Goal: Task Accomplishment & Management: Complete application form

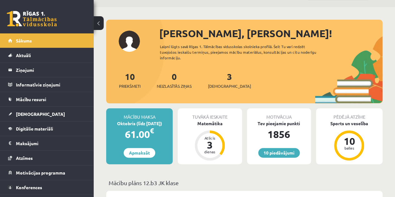
scroll to position [31, 0]
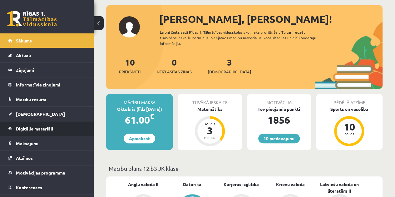
click at [46, 124] on link "Digitālie materiāli" at bounding box center [47, 128] width 78 height 14
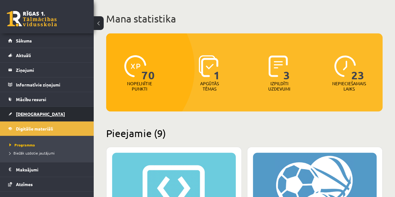
click at [33, 112] on span "[DEMOGRAPHIC_DATA]" at bounding box center [40, 114] width 49 height 6
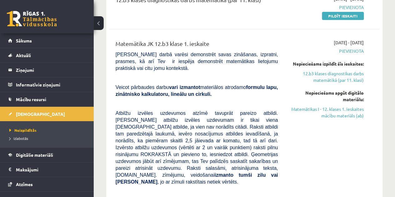
scroll to position [62, 0]
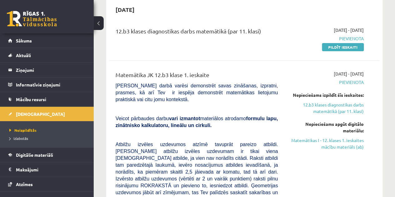
click at [325, 105] on link "12.b3 klases diagnostikas darbs matemātikā (par 11. klasi)" at bounding box center [325, 107] width 76 height 13
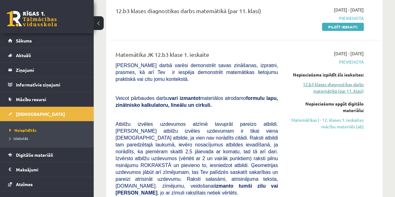
click at [318, 83] on link "12.b3 klases diagnostikas darbs matemātikā (par 11. klasi)" at bounding box center [325, 87] width 76 height 13
click at [321, 82] on link "12.b3 klases diagnostikas darbs matemātikā (par 11. klasi)" at bounding box center [325, 87] width 76 height 13
click at [337, 25] on link "Pildīt ieskaiti" at bounding box center [343, 27] width 42 height 8
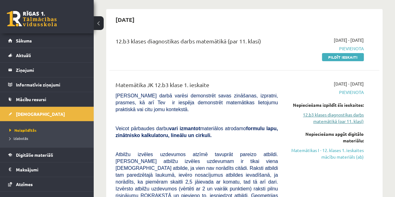
scroll to position [62, 0]
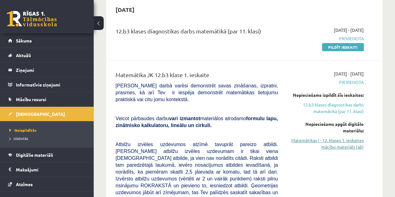
click at [315, 137] on link "Matemātikas I - 12. klases 1. ieskaites mācību materiāls (ab)" at bounding box center [325, 143] width 76 height 13
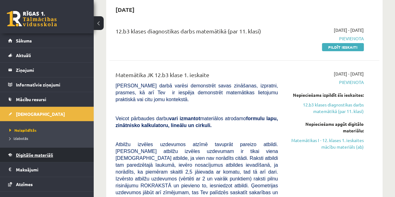
click at [41, 155] on span "Digitālie materiāli" at bounding box center [34, 155] width 37 height 6
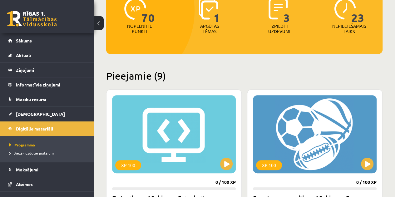
scroll to position [125, 0]
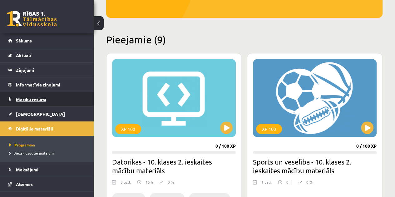
click at [44, 96] on span "Mācību resursi" at bounding box center [31, 99] width 30 height 6
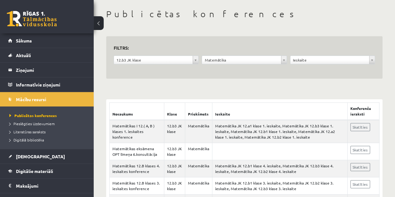
scroll to position [62, 0]
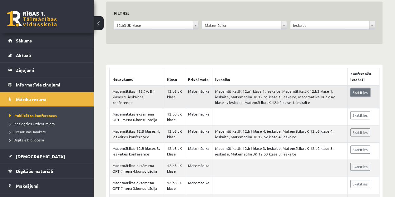
click at [356, 92] on link "Skatīties" at bounding box center [360, 92] width 20 height 8
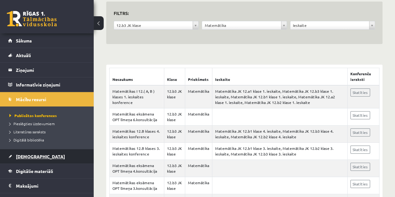
click at [31, 157] on span "[DEMOGRAPHIC_DATA]" at bounding box center [40, 156] width 49 height 6
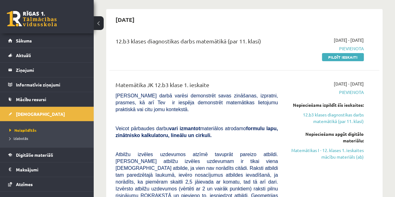
scroll to position [62, 0]
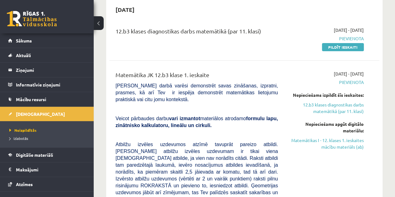
drag, startPoint x: 316, startPoint y: 141, endPoint x: 227, endPoint y: 24, distance: 146.7
click at [316, 141] on link "Matemātikas I - 12. klases 1. ieskaites mācību materiāls (ab)" at bounding box center [325, 143] width 76 height 13
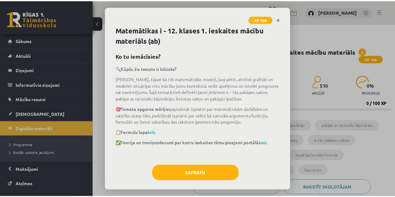
scroll to position [5, 0]
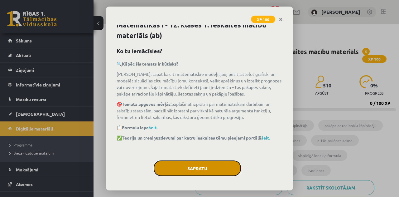
click at [199, 168] on button "Sapratu" at bounding box center [197, 168] width 87 height 16
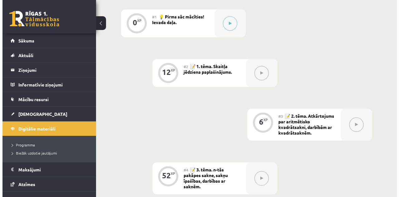
scroll to position [125, 0]
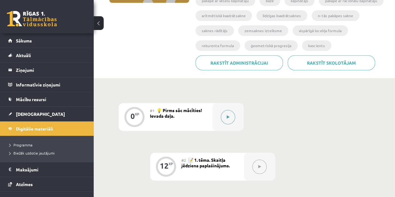
click at [228, 114] on button at bounding box center [228, 117] width 14 height 14
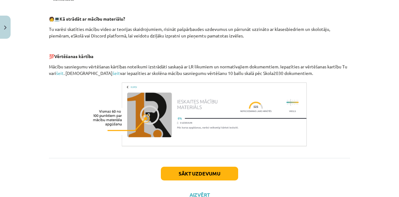
scroll to position [304, 0]
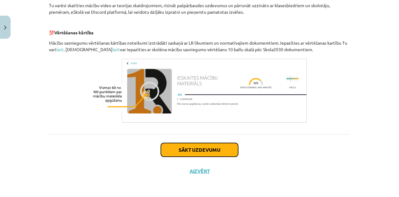
click at [207, 149] on button "Sākt uzdevumu" at bounding box center [199, 150] width 77 height 14
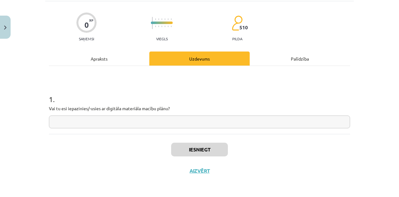
scroll to position [16, 0]
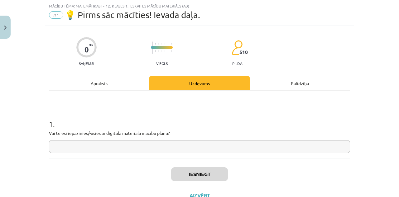
click at [200, 147] on input "text" at bounding box center [199, 146] width 301 height 13
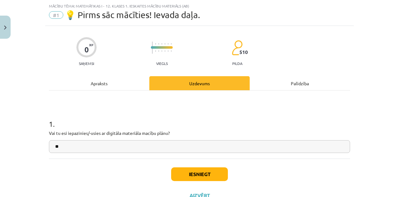
scroll to position [40, 0]
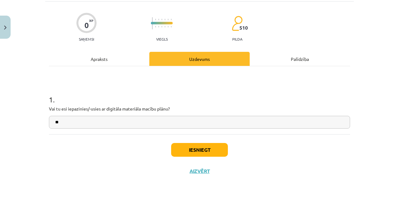
type input "**"
click at [197, 153] on button "Iesniegt" at bounding box center [199, 150] width 57 height 14
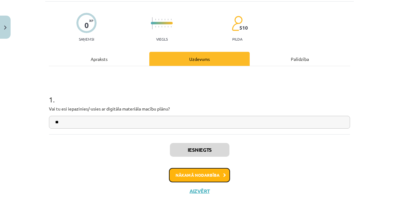
click at [190, 172] on button "Nākamā nodarbība" at bounding box center [199, 175] width 61 height 14
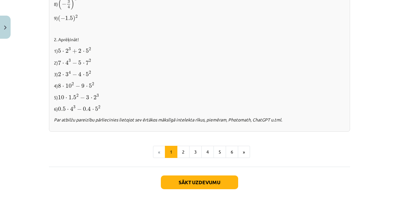
scroll to position [688, 0]
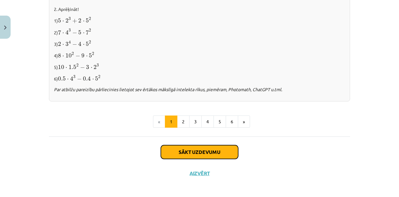
click at [202, 148] on button "Sākt uzdevumu" at bounding box center [199, 152] width 77 height 14
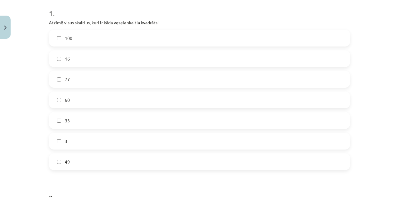
scroll to position [140, 0]
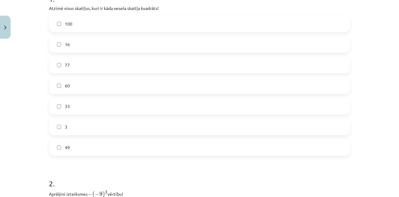
click at [58, 144] on label "49" at bounding box center [200, 147] width 300 height 16
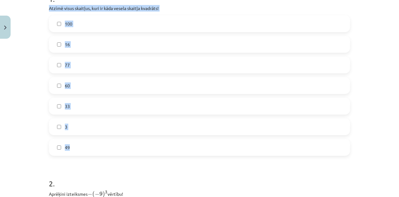
drag, startPoint x: 46, startPoint y: 7, endPoint x: 74, endPoint y: 146, distance: 141.3
click at [74, 146] on div "12 XP Saņemsi Viegls 510 pilda Apraksts Uzdevums Palīdzība 1 . Atzīmē visus ska…" at bounding box center [199, 171] width 309 height 541
copy div "Atzīmē visus skaitļus, kuri ir kāda vesela skaitļa kvadrāts! 100 16 77 60 33 3 …"
click at [31, 57] on div "Mācību tēma: Matemātikas i - 12. klases 1. ieskaites mācību materiāls (ab) #2 📝…" at bounding box center [199, 98] width 399 height 197
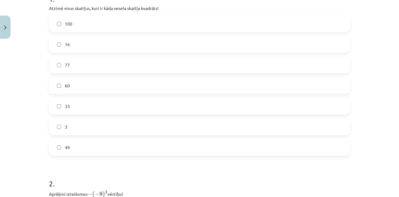
click at [56, 19] on label "100" at bounding box center [200, 24] width 300 height 16
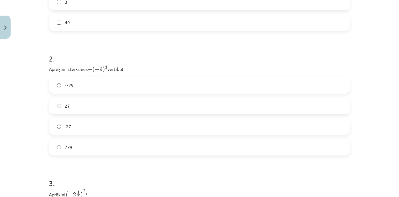
scroll to position [296, 0]
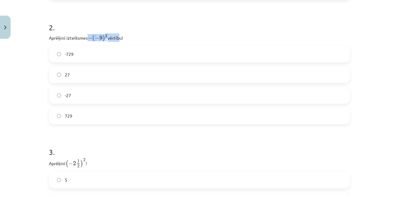
drag, startPoint x: 87, startPoint y: 35, endPoint x: 114, endPoint y: 37, distance: 27.5
click at [116, 36] on p "Aprēķini izteiksmes − ( − 9 ) 3 − ( − 9 ) 3 vērtību!" at bounding box center [199, 37] width 301 height 8
drag, startPoint x: 46, startPoint y: 36, endPoint x: 128, endPoint y: 35, distance: 82.1
click at [128, 35] on div "12 XP Saņemsi Viegls 510 pilda Apraksts Uzdevums Palīdzība 1 . Atzīmē visus ska…" at bounding box center [199, 15] width 309 height 541
copy p "Aprēķini izteiksmes − ( − 9 ) 3 − ( − 9 ) 3 vērtību!"
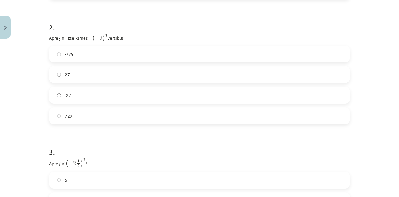
click at [33, 98] on div "Mācību tēma: Matemātikas i - 12. klases 1. ieskaites mācību materiāls (ab) #2 📝…" at bounding box center [199, 98] width 399 height 197
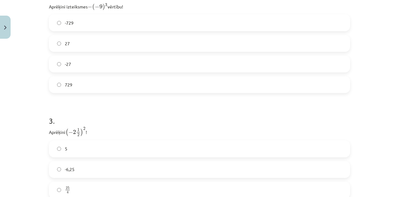
scroll to position [390, 0]
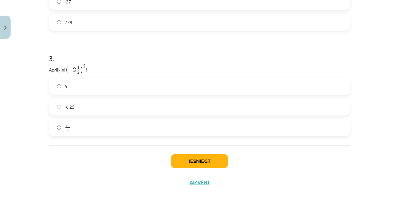
drag, startPoint x: 46, startPoint y: 69, endPoint x: 88, endPoint y: 66, distance: 41.6
click at [88, 66] on p "Aprēķini ( − 2 1 2 ) 2 ( − 2 1 2 ) 2 !" at bounding box center [199, 69] width 301 height 10
copy p "Aprēķini ( − 2 1 2 ) 2 ( − 2 1 2 ) 2 !"
click at [159, 46] on h1 "3 ." at bounding box center [199, 52] width 301 height 19
click at [183, 161] on button "Iesniegt" at bounding box center [199, 161] width 57 height 14
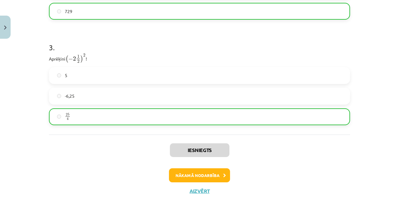
scroll to position [420, 0]
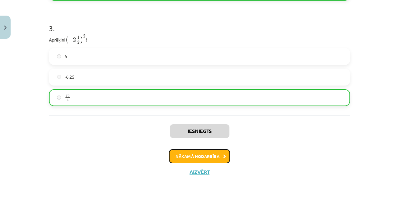
click at [187, 158] on button "Nākamā nodarbība" at bounding box center [199, 156] width 61 height 14
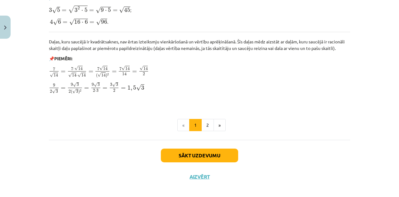
scroll to position [782, 0]
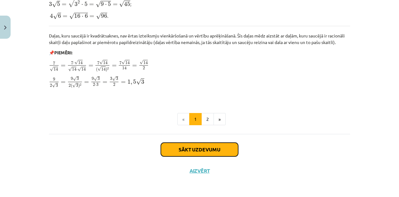
click at [193, 146] on button "Sākt uzdevumu" at bounding box center [199, 150] width 77 height 14
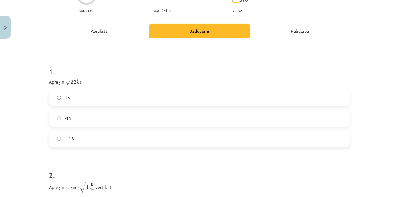
scroll to position [109, 0]
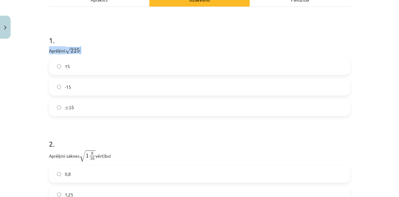
drag, startPoint x: 47, startPoint y: 50, endPoint x: 91, endPoint y: 46, distance: 44.5
click at [91, 46] on div "1 . Aprēķini √ 225 225 ! 15 -15 ± 15 ± 15" at bounding box center [199, 70] width 301 height 91
copy p "Aprēķini √ 225 225 !"
click at [56, 105] on label "± 15 ± 15" at bounding box center [200, 108] width 300 height 16
click at [54, 64] on label "15" at bounding box center [200, 67] width 300 height 16
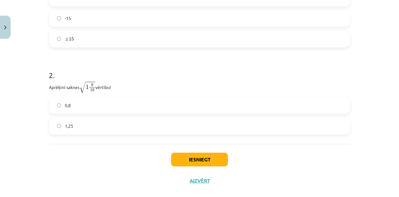
scroll to position [187, 0]
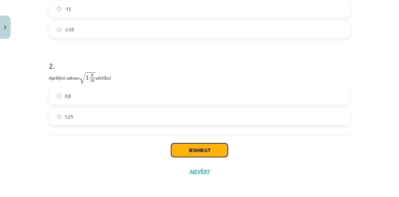
click at [181, 151] on button "Iesniegt" at bounding box center [199, 150] width 57 height 14
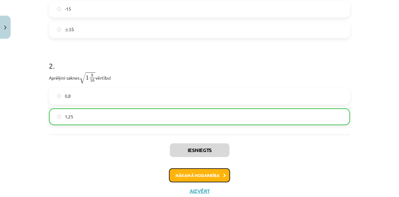
click at [188, 173] on button "Nākamā nodarbība" at bounding box center [199, 175] width 61 height 14
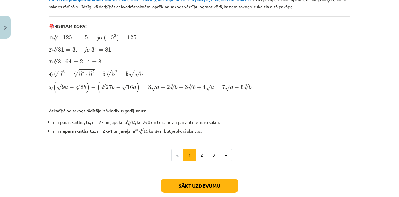
scroll to position [229, 0]
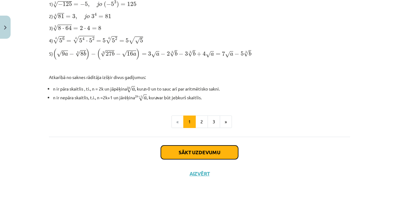
click at [175, 150] on button "Sākt uzdevumu" at bounding box center [199, 152] width 77 height 14
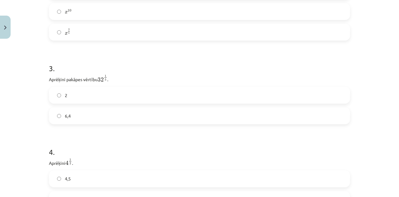
scroll to position [328, 0]
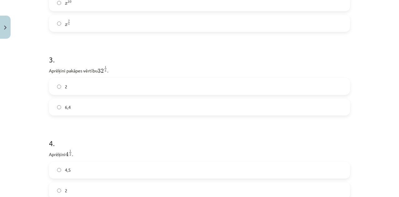
click at [53, 90] on label "2" at bounding box center [200, 87] width 300 height 16
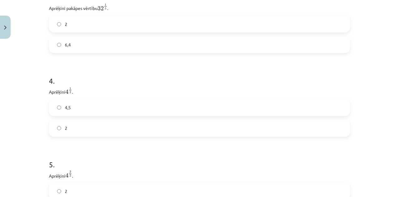
scroll to position [421, 0]
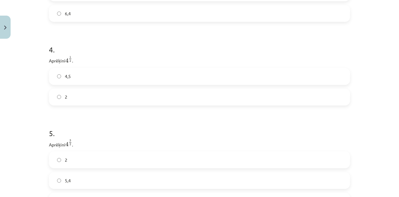
click at [54, 100] on label "2" at bounding box center [200, 97] width 300 height 16
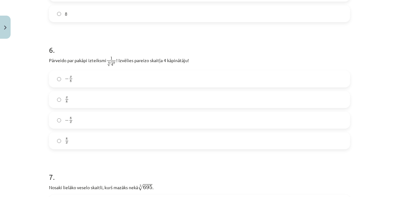
scroll to position [639, 0]
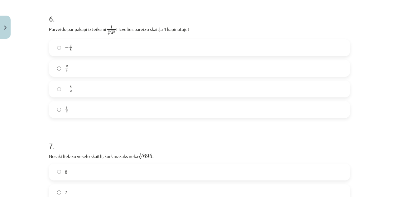
click at [53, 48] on label "− x 8 − x 8" at bounding box center [200, 48] width 300 height 16
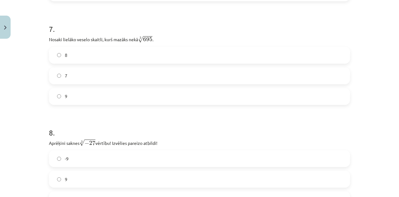
scroll to position [764, 0]
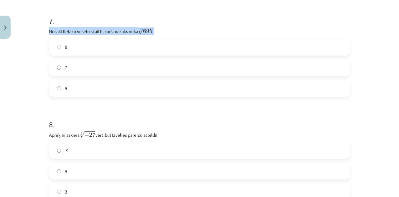
drag, startPoint x: 47, startPoint y: 33, endPoint x: 156, endPoint y: 31, distance: 109.2
click at [156, 31] on p "Nosaki lielāko veselo skaitli, kurš mazāks nekā 3 √ 695 695 3 ." at bounding box center [199, 31] width 301 height 8
copy p "Nosaki lielāko veselo skaitli, kurš mazāks nekā 3 √ 695 695 3 ."
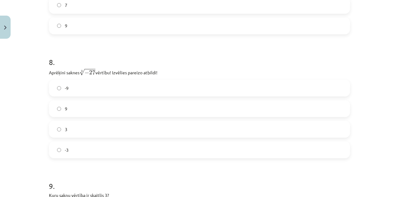
click at [27, 54] on div "Mācību tēma: Matemātikas i - 12. klases 1. ieskaites mācību materiāls (ab) #4 📝…" at bounding box center [199, 98] width 399 height 197
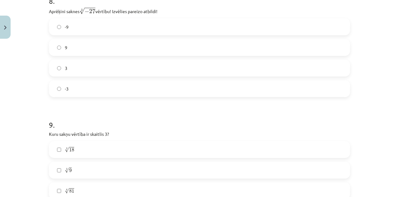
scroll to position [889, 0]
click at [54, 91] on label "-3" at bounding box center [200, 88] width 300 height 16
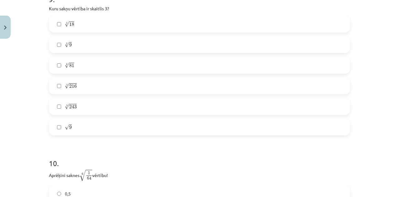
scroll to position [1014, 0]
click at [54, 67] on label "4 √ 81 81 4" at bounding box center [200, 65] width 300 height 16
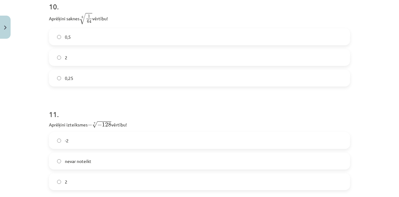
scroll to position [1107, 0]
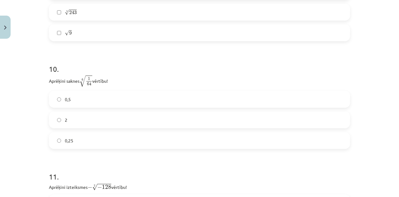
click at [58, 98] on label "0,5" at bounding box center [200, 99] width 300 height 16
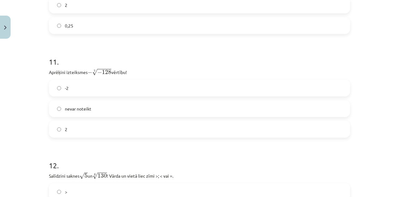
scroll to position [1232, 0]
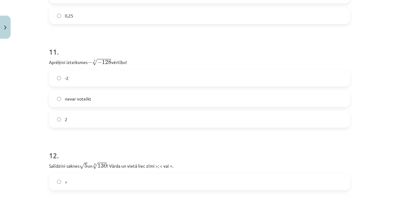
click at [57, 124] on label "2" at bounding box center [200, 119] width 300 height 16
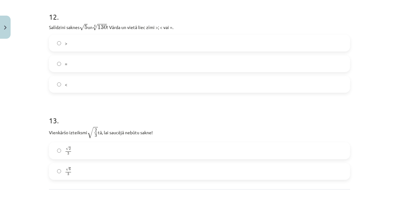
scroll to position [1357, 0]
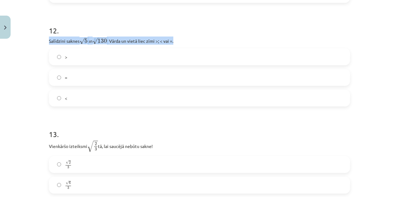
drag, startPoint x: 47, startPoint y: 41, endPoint x: 177, endPoint y: 43, distance: 129.5
click at [177, 43] on p "Salīdzini saknes √ 5 5 un 6 √ 130 130 6 ! Vārda un vietā liec zīmi >; < vai =." at bounding box center [199, 40] width 301 height 8
copy p "Salīdzini saknes √ 5 5 un 6 √ 130 130 6 ! Vārda un vietā liec zīmi >; < vai =."
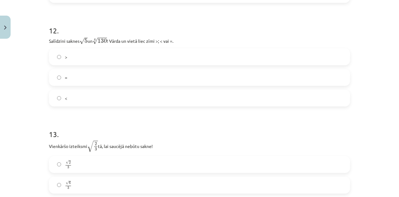
click at [24, 70] on div "Mācību tēma: Matemātikas i - 12. klases 1. ieskaites mācību materiāls (ab) #4 📝…" at bounding box center [199, 98] width 399 height 197
click at [56, 97] on label "<" at bounding box center [200, 98] width 300 height 16
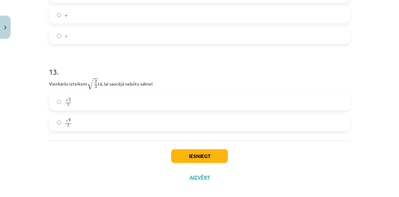
scroll to position [1428, 0]
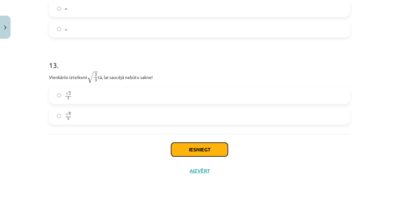
click at [182, 149] on button "Iesniegt" at bounding box center [199, 150] width 57 height 14
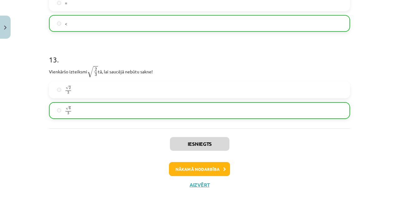
scroll to position [1447, 0]
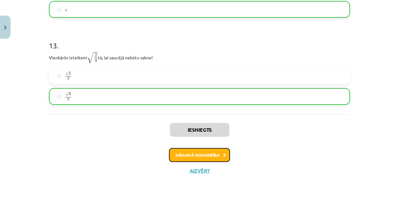
click at [195, 156] on button "Nākamā nodarbība" at bounding box center [199, 155] width 61 height 14
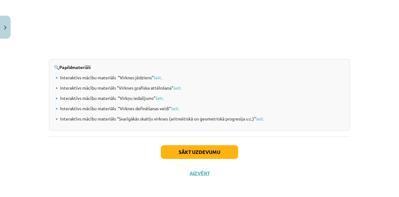
scroll to position [676, 0]
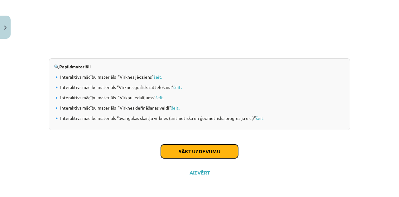
click at [177, 148] on button "Sākt uzdevumu" at bounding box center [199, 151] width 77 height 14
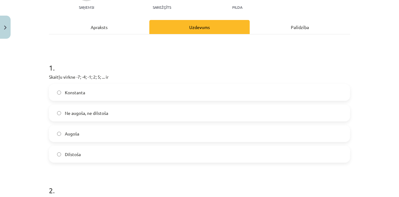
scroll to position [109, 0]
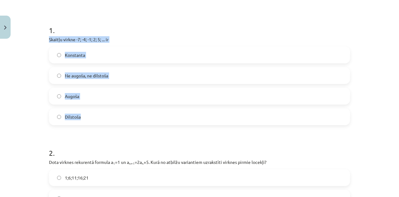
drag, startPoint x: 47, startPoint y: 39, endPoint x: 98, endPoint y: 116, distance: 92.2
click at [98, 116] on div "1 . Skaitļu virkne -7; -4; -1; 2; 5; ... ir Konstanta Ne augoša, ne dilstoša Au…" at bounding box center [199, 70] width 301 height 110
copy div "Skaitļu virkne -7; -4; -1; 2; 5; ... ir Konstanta Ne augoša, ne dilstoša Augoša…"
click at [30, 89] on div "Mācību tēma: Matemātikas i - 12. klases 1. ieskaites mācību materiāls (ab) #5 📝…" at bounding box center [199, 98] width 399 height 197
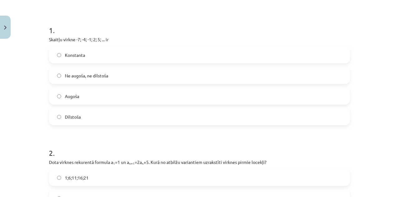
click at [125, 33] on h1 "1 ." at bounding box center [199, 24] width 301 height 19
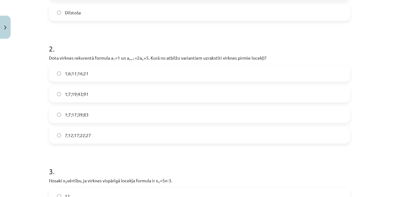
scroll to position [257, 0]
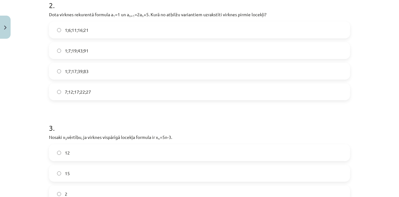
click at [38, 17] on div "Mācību tēma: Matemātikas i - 12. klases 1. ieskaites mācību materiāls (ab) #5 📝…" at bounding box center [199, 98] width 399 height 197
click at [54, 50] on label "1;7;19;43;91" at bounding box center [200, 51] width 300 height 16
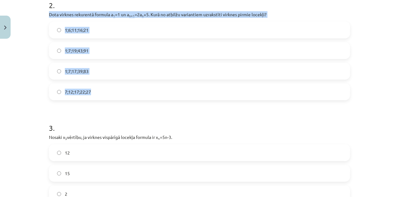
drag, startPoint x: 47, startPoint y: 13, endPoint x: 112, endPoint y: 90, distance: 100.1
click at [112, 90] on div "2 . Dota virknes rekurentā formula a 1 =1 un a n+1 =2a n +5. Kurā no atbilžu va…" at bounding box center [199, 45] width 301 height 110
copy div "Dota virknes rekurentā formula a 1 =1 un a n+1 =2a n +5. Kurā no atbilžu varian…"
click at [36, 80] on div "Mācību tēma: Matemātikas i - 12. klases 1. ieskaites mācību materiāls (ab) #5 📝…" at bounding box center [199, 98] width 399 height 197
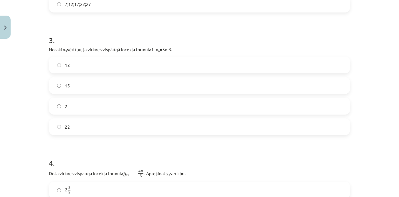
scroll to position [350, 0]
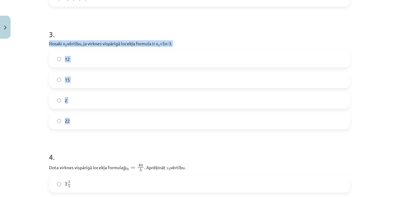
drag, startPoint x: 47, startPoint y: 42, endPoint x: 80, endPoint y: 119, distance: 84.1
click at [80, 119] on div "3 . Nosaki x 3 vērtību, ja virknes vispārīgā locekļa formula ir x n =5n-3. 12 1…" at bounding box center [199, 74] width 301 height 110
copy div "Nosaki x 3 vērtību, ja virknes vispārīgā locekļa formula ir x n =5n-3. 12 15 2 …"
click at [17, 81] on div "Mācību tēma: Matemātikas i - 12. klases 1. ieskaites mācību materiāls (ab) #5 📝…" at bounding box center [199, 98] width 399 height 197
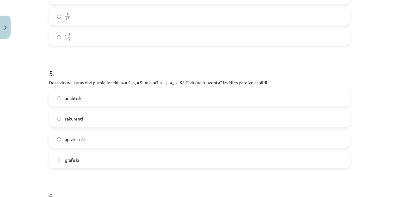
scroll to position [569, 0]
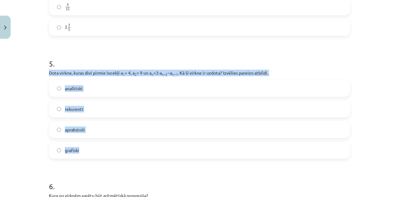
drag, startPoint x: 46, startPoint y: 70, endPoint x: 87, endPoint y: 149, distance: 89.3
copy div "Dota virkne, kuras divi pirmie locekļi a 1 = 4, a 2 = 9 un a n =3⋅a n−2 −a n−1 …"
click at [56, 106] on label "rekurenti" at bounding box center [200, 109] width 300 height 16
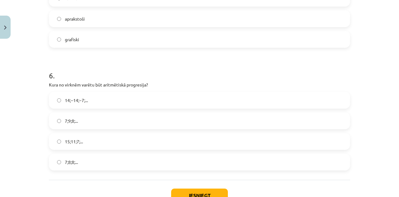
scroll to position [693, 0]
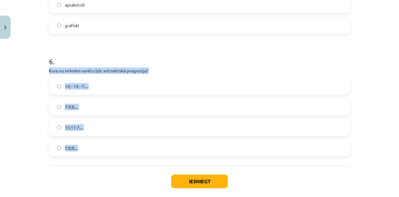
drag, startPoint x: 47, startPoint y: 71, endPoint x: 84, endPoint y: 148, distance: 85.1
click at [84, 148] on div "6 . Kura no virknēm varētu būt aritmētiskā progresija? 14;−14;−7;... 7;9;8;... …" at bounding box center [199, 101] width 301 height 110
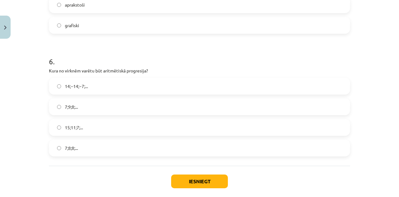
click at [183, 55] on h1 "6 ." at bounding box center [199, 55] width 301 height 19
click at [59, 126] on label "15;11;7;..." at bounding box center [200, 127] width 300 height 16
click at [199, 182] on button "Iesniegt" at bounding box center [199, 181] width 57 height 14
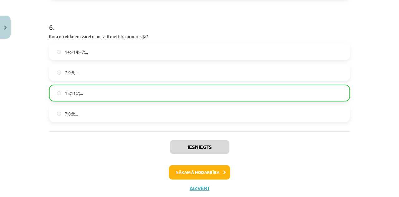
scroll to position [744, 0]
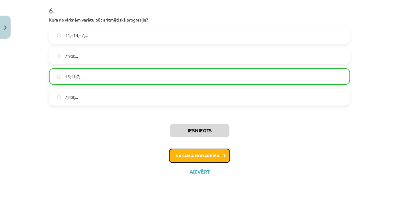
click at [196, 156] on button "Nākamā nodarbība" at bounding box center [199, 155] width 61 height 14
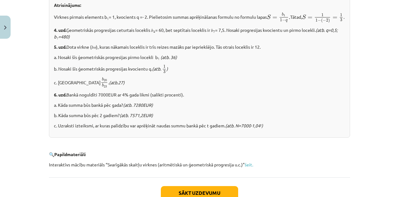
scroll to position [814, 0]
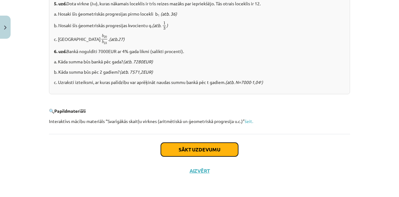
click at [185, 152] on button "Sākt uzdevumu" at bounding box center [199, 150] width 77 height 14
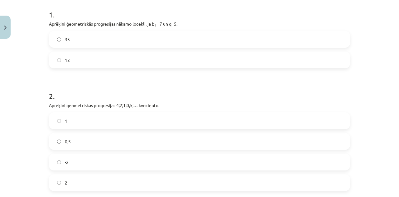
scroll to position [94, 0]
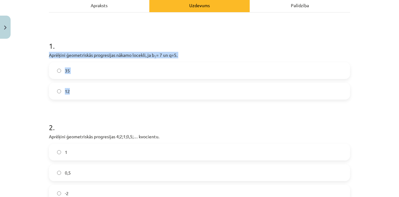
drag, startPoint x: 46, startPoint y: 54, endPoint x: 113, endPoint y: 84, distance: 73.2
click at [113, 84] on div "1 . Aprēķini ģeometriskās progresijas nākamo locekli, ja b 1 = 7 un q=5. 35 12" at bounding box center [199, 65] width 301 height 69
click at [117, 51] on div "1 . Aprēķini ģeometriskās progresijas nākamo locekli, ja b 1 = 7 un q=5. 35 12" at bounding box center [199, 65] width 301 height 69
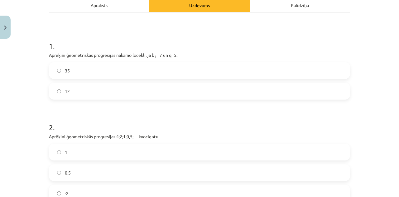
drag, startPoint x: 46, startPoint y: 56, endPoint x: 203, endPoint y: 50, distance: 156.7
click at [203, 50] on div "12 XP Saņemsi Sarežģīts 507 pilda Apraksts Uzdevums Palīdzība 1 . Aprēķini ģeom…" at bounding box center [199, 175] width 309 height 454
click at [38, 99] on div "Mācību tēma: Matemātikas i - 12. klases 1. ieskaites mācību materiāls (ab) #6 📝…" at bounding box center [199, 98] width 399 height 197
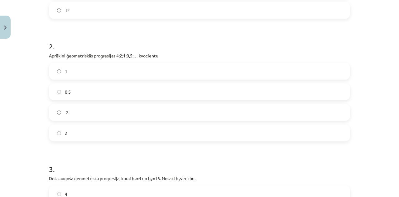
scroll to position [187, 0]
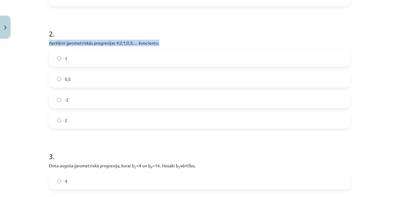
drag, startPoint x: 47, startPoint y: 41, endPoint x: 170, endPoint y: 40, distance: 123.2
click at [170, 40] on p "Aprēķini ģeometriskās progresijas 4;2;1;0,5;… kvocientu." at bounding box center [199, 43] width 301 height 7
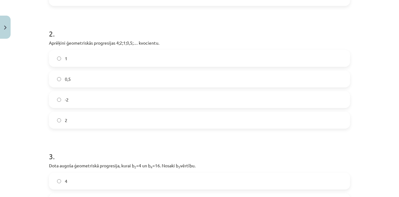
click at [222, 24] on h1 "2 ." at bounding box center [199, 27] width 301 height 19
click at [53, 74] on label "0,5" at bounding box center [200, 79] width 300 height 16
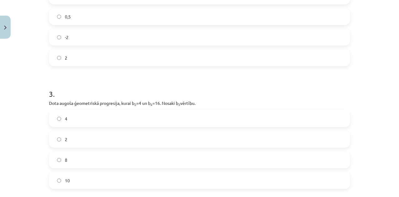
scroll to position [312, 0]
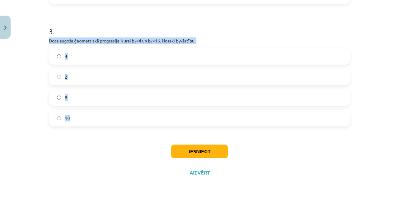
drag, startPoint x: 47, startPoint y: 39, endPoint x: 84, endPoint y: 123, distance: 91.6
click at [84, 123] on div "3 . Dota augoša ģeometriskā progresija, kurai b 2 =4 un b 4 =16. Nosaki b 3 vēr…" at bounding box center [199, 71] width 301 height 110
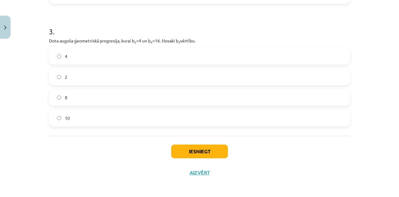
click at [92, 22] on h1 "3 ." at bounding box center [199, 25] width 301 height 19
drag, startPoint x: 47, startPoint y: 40, endPoint x: 205, endPoint y: 43, distance: 157.9
click at [205, 43] on p "Dota augoša ģeometriskā progresija, kurai b 2 =4 un b 4 =16. Nosaki b 3 vērtību." at bounding box center [199, 40] width 301 height 7
click at [60, 75] on label "2" at bounding box center [200, 77] width 300 height 16
click at [206, 151] on button "Iesniegt" at bounding box center [199, 151] width 57 height 14
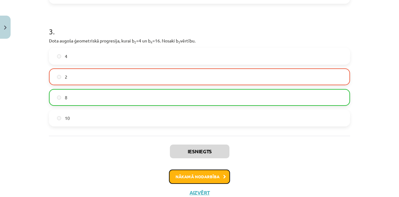
click at [196, 175] on button "Nākamā nodarbība" at bounding box center [199, 176] width 61 height 14
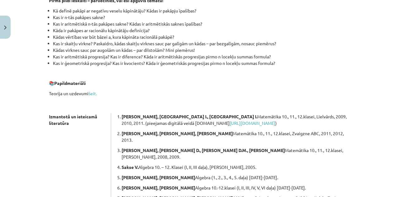
scroll to position [197, 0]
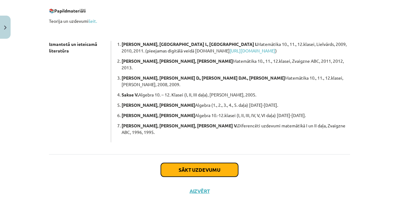
click at [191, 163] on button "Sākt uzdevumu" at bounding box center [199, 170] width 77 height 14
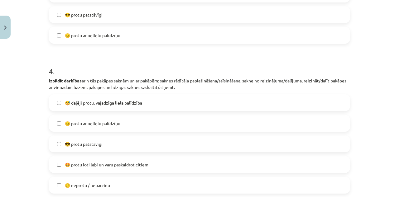
scroll to position [530, 0]
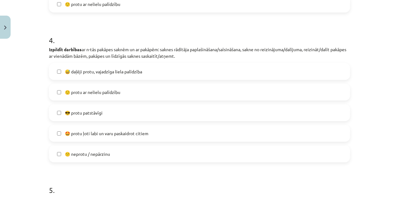
click at [58, 87] on label "🙂 protu ar nelielu palīdzību" at bounding box center [200, 92] width 300 height 16
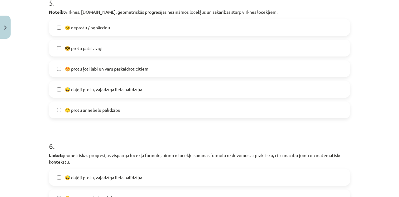
scroll to position [749, 0]
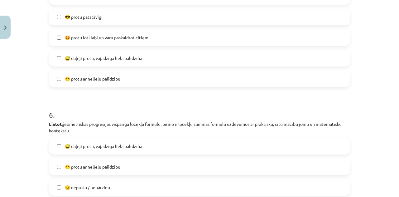
click at [56, 76] on label "🙂 protu ar nelielu palīdzību" at bounding box center [200, 79] width 300 height 16
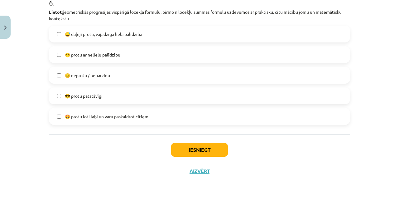
scroll to position [767, 0]
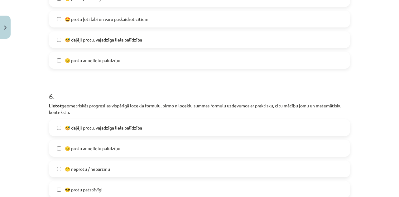
click at [59, 39] on label "😅 daļēji protu, vajadzīga liela palīdzība" at bounding box center [200, 40] width 300 height 16
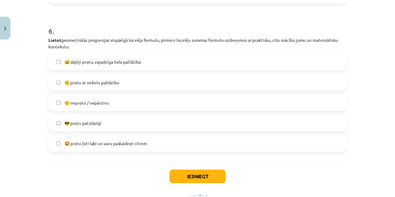
scroll to position [861, 0]
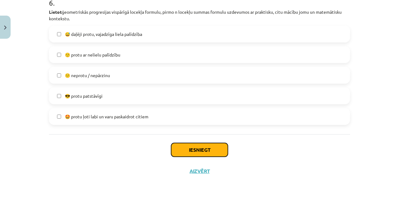
click at [217, 149] on button "Iesniegt" at bounding box center [199, 150] width 57 height 14
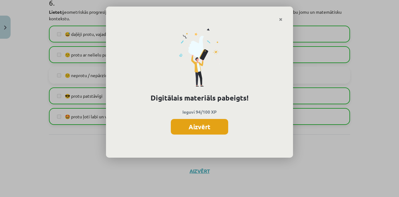
click at [203, 128] on button "Aizvērt" at bounding box center [199, 127] width 57 height 16
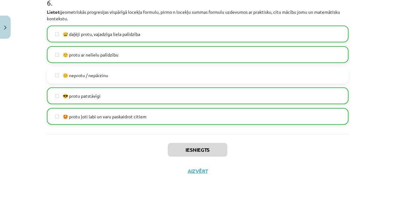
scroll to position [250, 0]
click at [193, 172] on button "Aizvērt" at bounding box center [198, 171] width 24 height 6
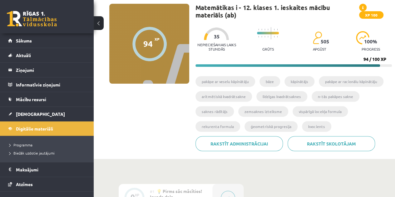
scroll to position [0, 0]
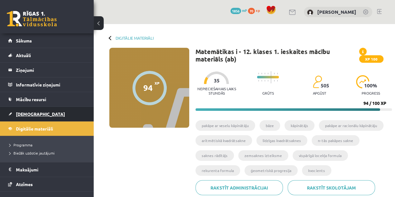
click at [26, 111] on span "[DEMOGRAPHIC_DATA]" at bounding box center [40, 114] width 49 height 6
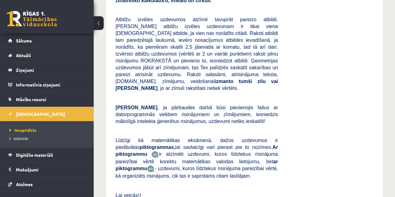
scroll to position [31, 0]
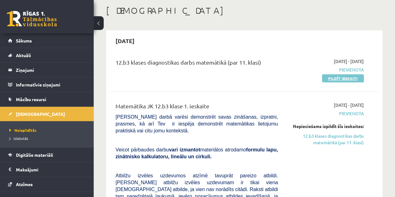
click at [330, 77] on link "Pildīt ieskaiti" at bounding box center [343, 78] width 42 height 8
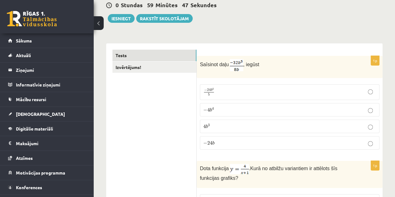
scroll to position [94, 0]
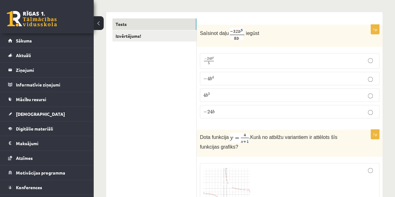
click at [374, 78] on p "− 4 b 4 − 4 b 4" at bounding box center [289, 78] width 173 height 7
drag, startPoint x: 201, startPoint y: 32, endPoint x: 258, endPoint y: 35, distance: 57.5
click at [258, 35] on p "Saīsinot daļu , iegūst" at bounding box center [274, 34] width 148 height 12
click at [263, 35] on p "Saīsinot daļu , iegūst" at bounding box center [274, 34] width 148 height 12
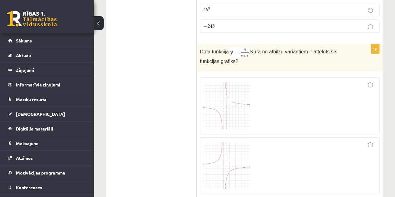
scroll to position [187, 0]
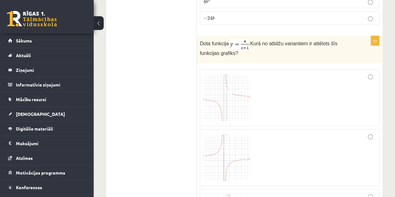
click at [228, 87] on span at bounding box center [227, 89] width 10 height 10
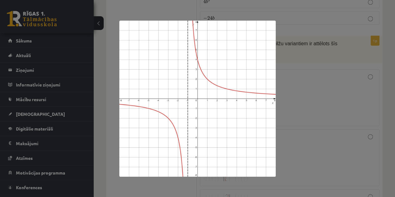
click at [301, 75] on div at bounding box center [197, 98] width 395 height 197
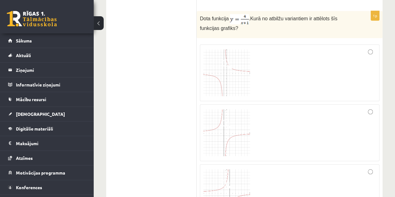
scroll to position [218, 0]
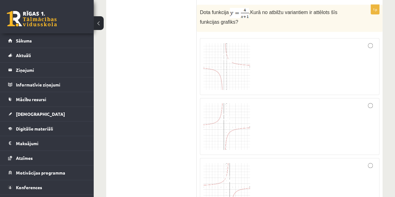
click at [230, 118] on span at bounding box center [227, 118] width 10 height 10
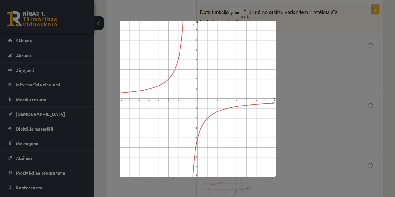
click at [287, 54] on div at bounding box center [197, 98] width 395 height 197
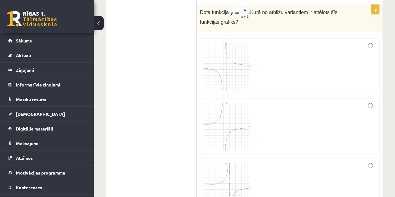
click at [229, 63] on img at bounding box center [226, 66] width 47 height 47
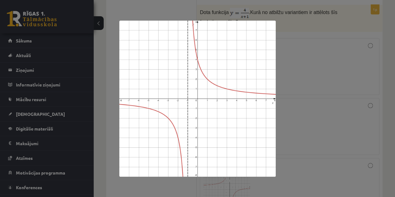
click at [303, 70] on div at bounding box center [197, 98] width 395 height 197
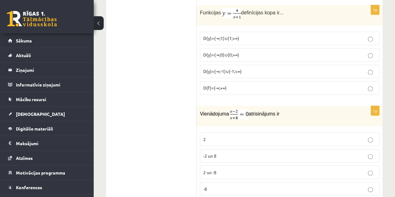
scroll to position [468, 0]
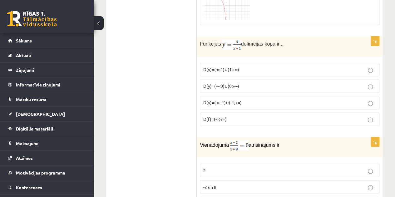
click at [367, 100] on p "D(y)=(-∞;-1)∪(-1;+∞)" at bounding box center [289, 102] width 173 height 7
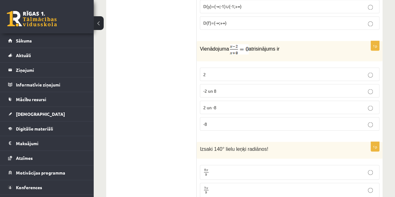
scroll to position [562, 0]
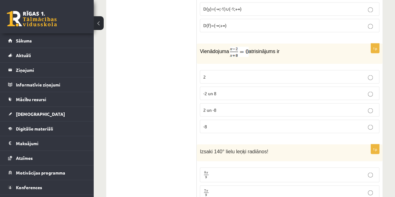
click at [371, 77] on label "2" at bounding box center [289, 76] width 179 height 13
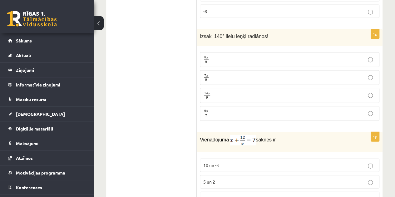
scroll to position [686, 0]
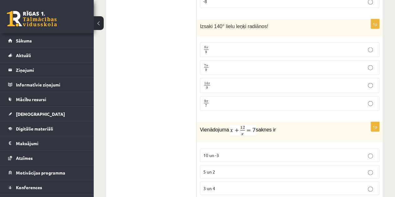
click at [372, 64] on p "7 π 9 7 π 9" at bounding box center [289, 68] width 173 height 8
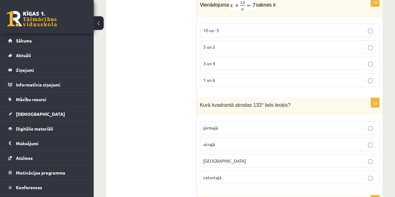
scroll to position [873, 0]
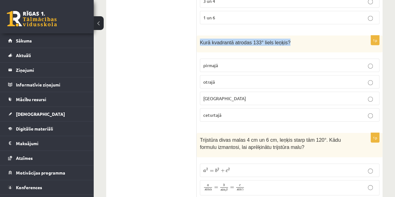
drag, startPoint x: 200, startPoint y: 35, endPoint x: 287, endPoint y: 32, distance: 87.7
click at [287, 36] on div "Kurā kvadrantā atrodas 133° liels leņķis?" at bounding box center [290, 44] width 186 height 17
copy span "Kurā kvadrantā atrodas 133° liels leņķis?"
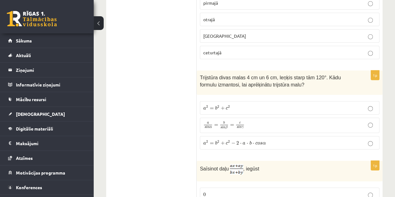
scroll to position [967, 0]
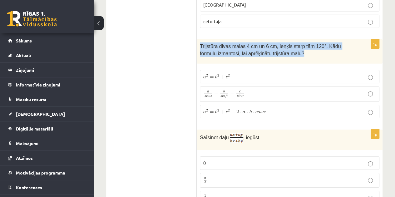
drag, startPoint x: 200, startPoint y: 38, endPoint x: 284, endPoint y: 48, distance: 84.7
click at [284, 48] on p "Trijstūra divas malas 4 cm un 6 cm, leņķis starp tām 120°. Kādu formulu izmanto…" at bounding box center [274, 49] width 148 height 14
drag, startPoint x: 200, startPoint y: 40, endPoint x: 294, endPoint y: 47, distance: 94.2
click at [294, 47] on p "Trijstūra divas malas 4 cm un 6 cm, leņķis starp tām 120°. Kādu formulu izmanto…" at bounding box center [274, 49] width 148 height 14
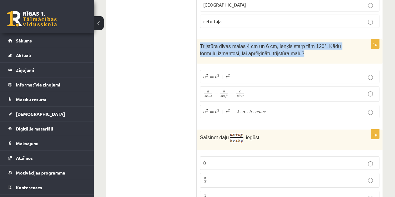
copy span "Trijstūra divas malas 4 cm un 6 cm, leņķis starp tām 120°. Kādu formulu izmanto…"
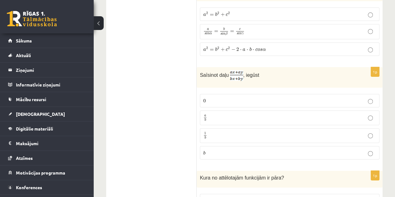
scroll to position [1061, 0]
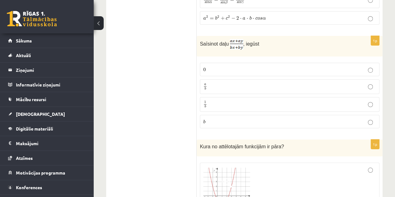
click at [372, 83] on p "a b a b" at bounding box center [289, 87] width 173 height 8
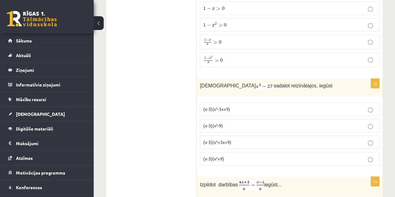
scroll to position [1466, 0]
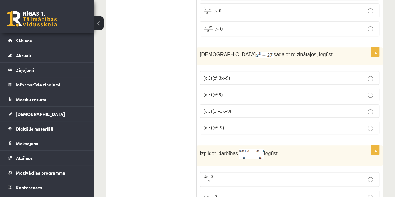
click at [371, 104] on label "(x-3)(x²+3x+9)" at bounding box center [289, 110] width 179 height 13
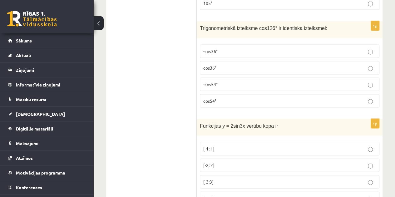
scroll to position [1747, 0]
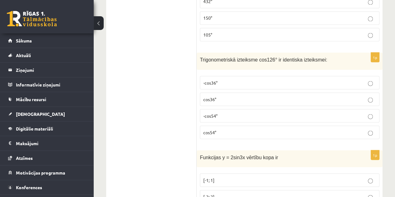
click at [366, 112] on p "-cos54°" at bounding box center [289, 115] width 173 height 7
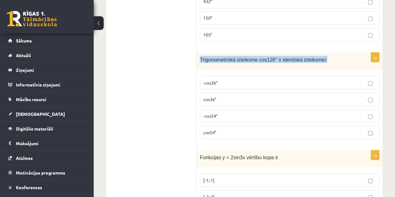
drag, startPoint x: 200, startPoint y: 47, endPoint x: 319, endPoint y: 51, distance: 119.2
click at [319, 52] on div "Trigonometriskā izteiksme cos126° ir identiska izteiksmei:" at bounding box center [290, 60] width 186 height 17
copy span "Trigonometriskā izteiksme cos126° ir identiska izteiksmei:"
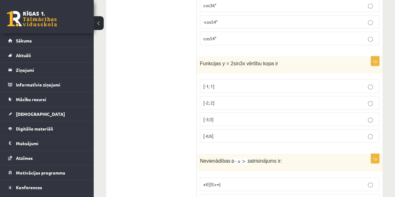
scroll to position [1872, 0]
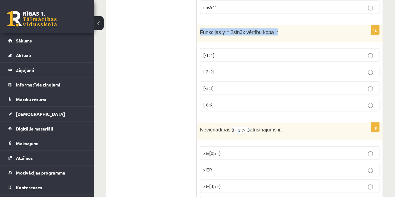
drag, startPoint x: 200, startPoint y: 18, endPoint x: 280, endPoint y: 23, distance: 80.3
click at [280, 25] on div "Funkcijas y = 2sin3x vērtību kopa ir" at bounding box center [290, 33] width 186 height 17
copy span "Funkcijas y = 2sin3x vērtību kopa ir"
click at [202, 25] on div "Funkcijas y = 2sin3x vērtību kopa ir" at bounding box center [290, 33] width 186 height 17
click at [374, 68] on p "[-2; 2]" at bounding box center [289, 71] width 173 height 7
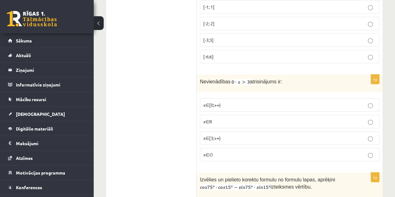
scroll to position [1934, 0]
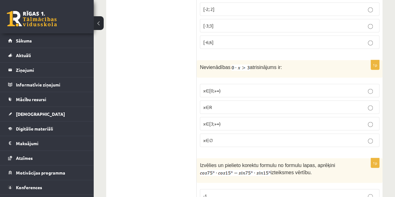
drag, startPoint x: 200, startPoint y: 53, endPoint x: 282, endPoint y: 46, distance: 82.0
click at [282, 60] on div "Nevienādības atrisinājums ir:" at bounding box center [290, 68] width 186 height 17
copy p "Nevienādības atrisinājums ir:"
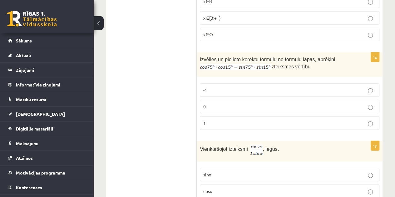
scroll to position [2059, 0]
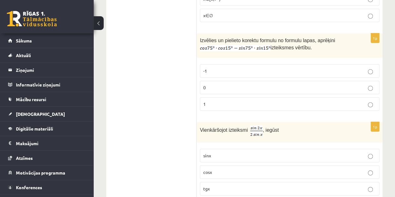
click at [365, 84] on p "0" at bounding box center [289, 87] width 173 height 7
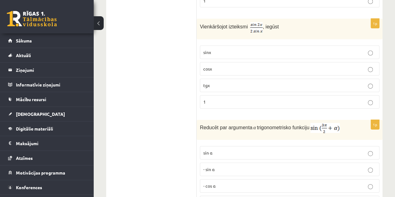
scroll to position [2152, 0]
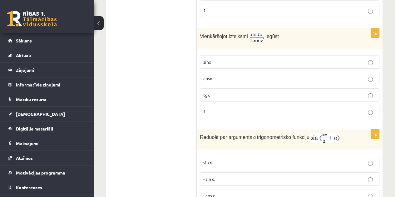
click at [365, 75] on p "cosx" at bounding box center [289, 78] width 173 height 7
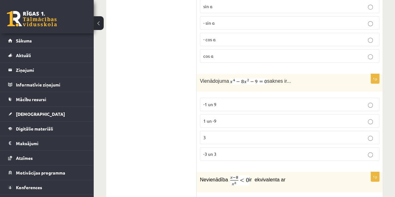
scroll to position [2340, 0]
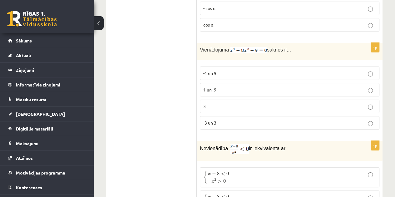
click at [270, 119] on p "-3 un 3" at bounding box center [289, 122] width 173 height 7
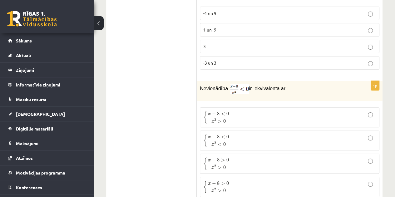
scroll to position [2433, 0]
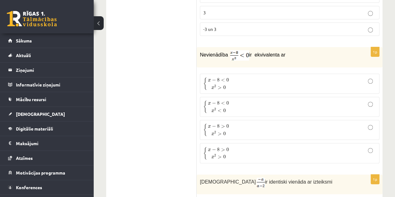
click at [244, 77] on p "{ x − 8 < 0 x 2 > 0 { x − 8 < 0 x 2 > 0" at bounding box center [289, 83] width 173 height 13
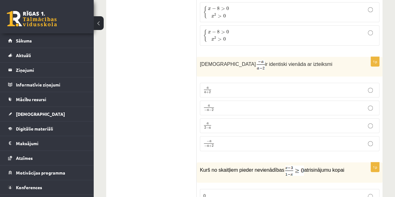
scroll to position [2558, 0]
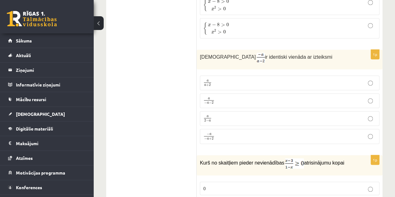
click at [366, 114] on p "a 2 − a a 2 − a" at bounding box center [289, 118] width 173 height 8
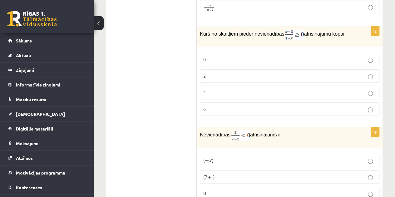
scroll to position [2652, 0]
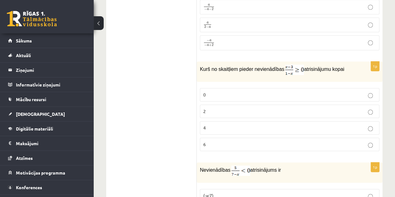
click at [372, 108] on p "2" at bounding box center [289, 111] width 173 height 7
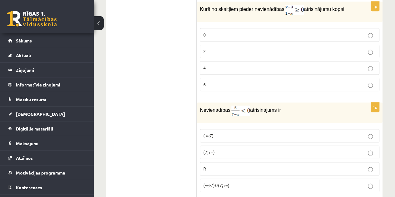
scroll to position [2745, 0]
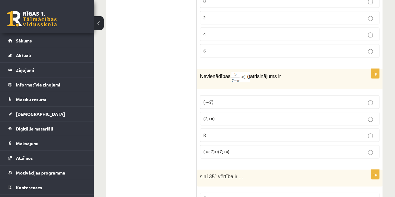
click at [240, 112] on label "(7;+∞)" at bounding box center [289, 118] width 179 height 13
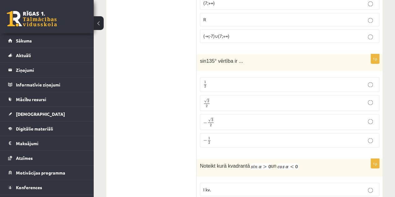
scroll to position [2870, 0]
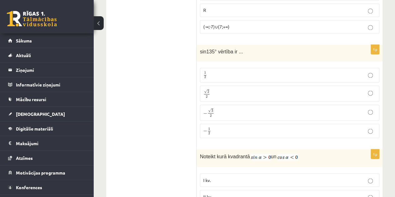
click at [250, 89] on p "√ 2 2 2 2" at bounding box center [289, 93] width 173 height 9
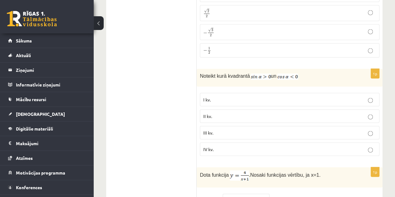
scroll to position [2963, 0]
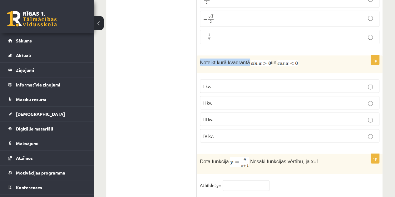
drag, startPoint x: 201, startPoint y: 39, endPoint x: 246, endPoint y: 31, distance: 45.4
copy span "Noteikt kurā kvadrantā"
click at [290, 100] on p "II kv." at bounding box center [289, 103] width 173 height 7
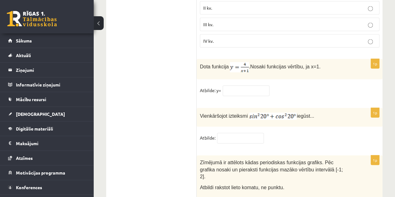
scroll to position [3090, 0]
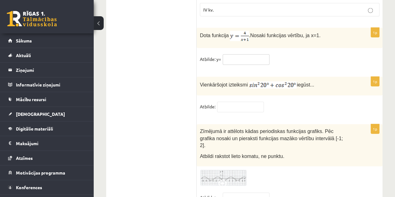
click at [235, 54] on input "text" at bounding box center [245, 59] width 47 height 11
type input "*"
click at [239, 102] on input "text" at bounding box center [240, 107] width 47 height 11
type input "*"
click at [249, 192] on input "text" at bounding box center [245, 197] width 47 height 11
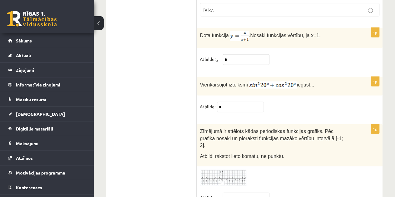
click at [222, 179] on span at bounding box center [223, 184] width 10 height 10
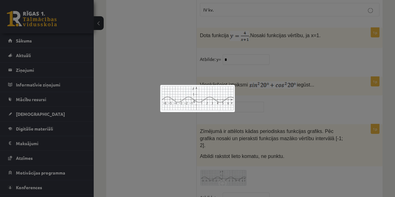
click at [246, 118] on div at bounding box center [197, 98] width 395 height 197
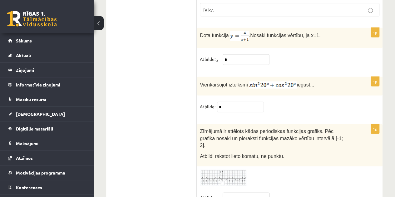
click at [249, 192] on input "text" at bounding box center [245, 197] width 47 height 11
type input "****"
click at [328, 164] on div "1p Zīmējumā ir attēlots kādas periodiskas funkcijas grafiks. Pēc grafika nosaki…" at bounding box center [290, 166] width 186 height 85
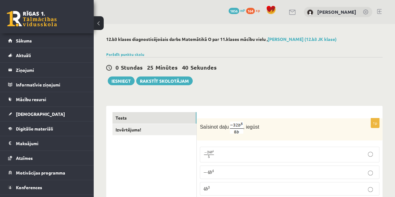
scroll to position [31, 0]
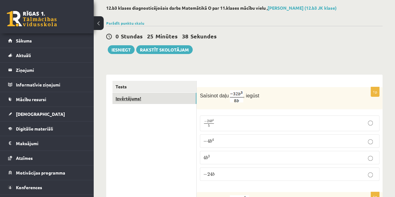
click at [165, 100] on link "Izvērtējums!" at bounding box center [154, 99] width 84 height 12
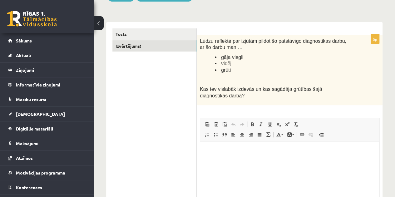
scroll to position [146, 0]
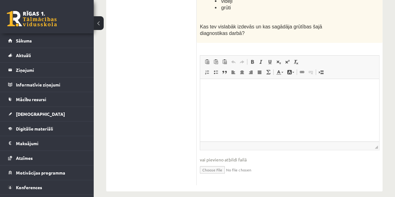
click at [229, 98] on html at bounding box center [289, 88] width 179 height 19
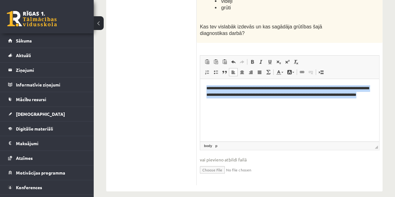
drag, startPoint x: 207, startPoint y: 89, endPoint x: 268, endPoint y: 107, distance: 63.9
click at [268, 107] on html "**********" at bounding box center [289, 95] width 179 height 32
copy p "**********"
click at [271, 107] on html "**********" at bounding box center [289, 95] width 179 height 32
click at [266, 102] on p "**********" at bounding box center [289, 94] width 166 height 19
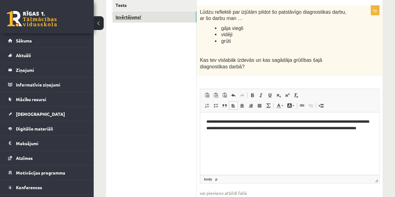
scroll to position [52, 0]
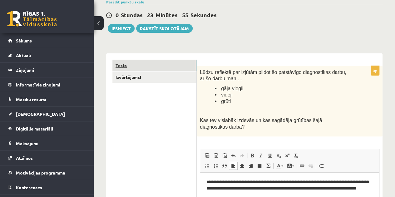
click at [148, 66] on link "Tests" at bounding box center [154, 66] width 84 height 12
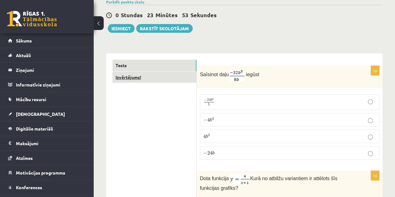
click at [132, 77] on link "Izvērtējums!" at bounding box center [154, 77] width 84 height 12
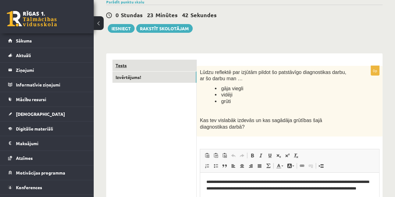
click at [147, 61] on link "Tests" at bounding box center [154, 66] width 84 height 12
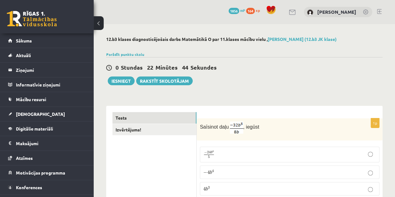
scroll to position [62, 0]
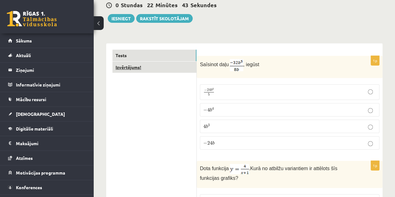
click at [129, 66] on link "Izvērtējums!" at bounding box center [154, 67] width 84 height 12
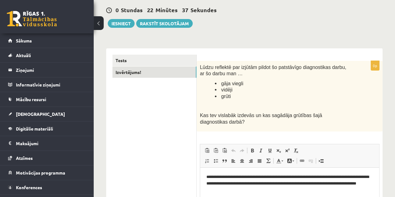
scroll to position [0, 0]
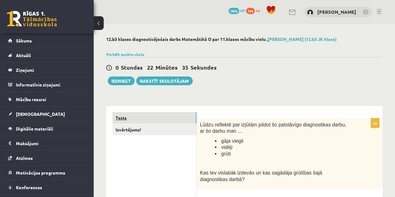
click at [129, 113] on link "Tests" at bounding box center [154, 118] width 84 height 12
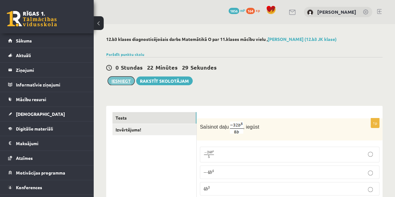
click at [124, 80] on button "Iesniegt" at bounding box center [121, 80] width 27 height 9
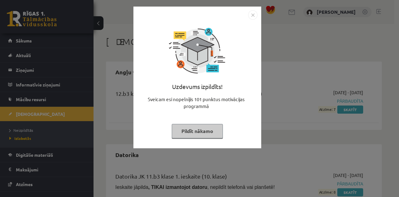
click at [257, 16] on img "Close" at bounding box center [252, 14] width 9 height 9
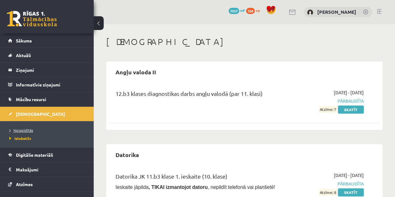
click at [30, 128] on span "Neizpildītās" at bounding box center [21, 130] width 24 height 5
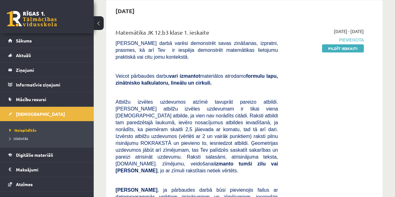
scroll to position [62, 0]
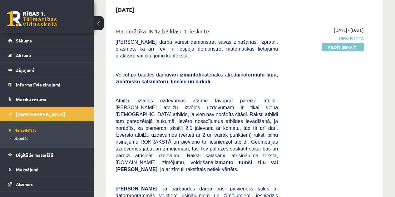
click at [345, 48] on link "Pildīt ieskaiti" at bounding box center [343, 47] width 42 height 8
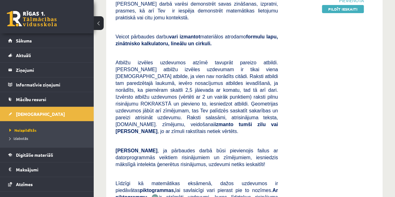
scroll to position [31, 0]
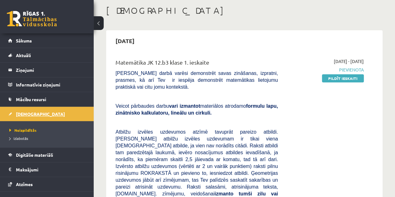
click at [18, 116] on span "[DEMOGRAPHIC_DATA]" at bounding box center [40, 114] width 49 height 6
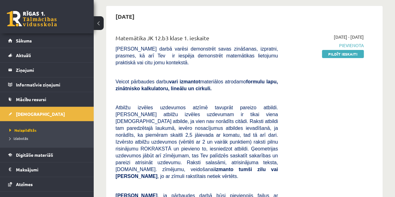
scroll to position [0, 0]
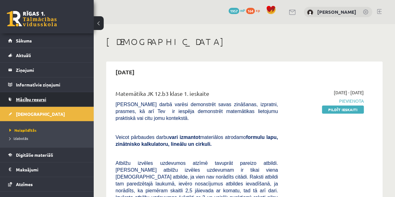
click at [34, 95] on link "Mācību resursi" at bounding box center [47, 99] width 78 height 14
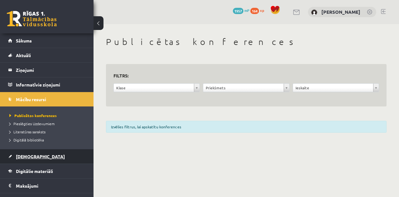
click at [34, 153] on link "[DEMOGRAPHIC_DATA]" at bounding box center [47, 156] width 78 height 14
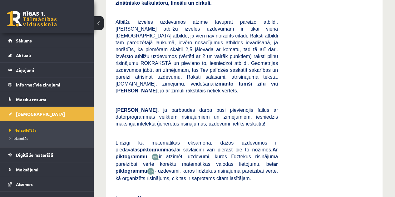
scroll to position [250, 0]
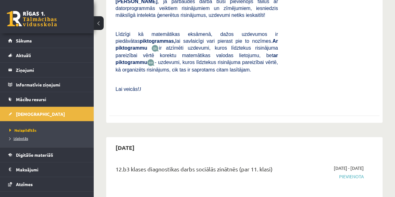
click at [21, 136] on span "Izlabotās" at bounding box center [18, 138] width 19 height 5
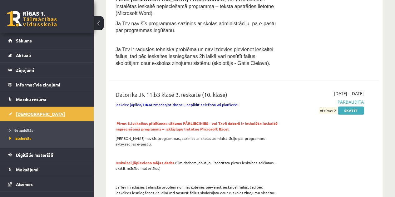
click at [31, 111] on span "[DEMOGRAPHIC_DATA]" at bounding box center [40, 114] width 49 height 6
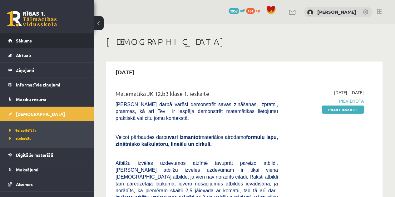
click at [24, 41] on span "Sākums" at bounding box center [24, 41] width 16 height 6
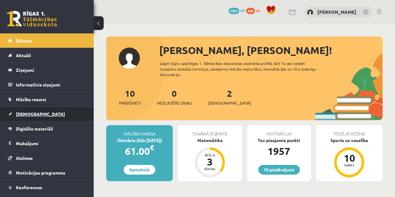
click at [23, 111] on span "[DEMOGRAPHIC_DATA]" at bounding box center [40, 114] width 49 height 6
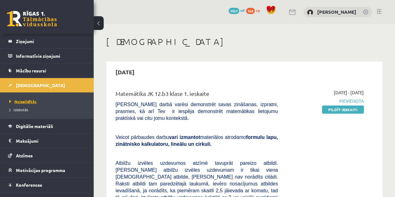
scroll to position [37, 0]
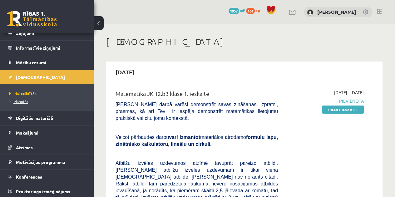
click at [21, 100] on span "Izlabotās" at bounding box center [18, 101] width 19 height 5
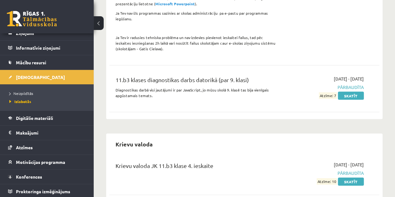
scroll to position [614, 0]
